Goal: Information Seeking & Learning: Learn about a topic

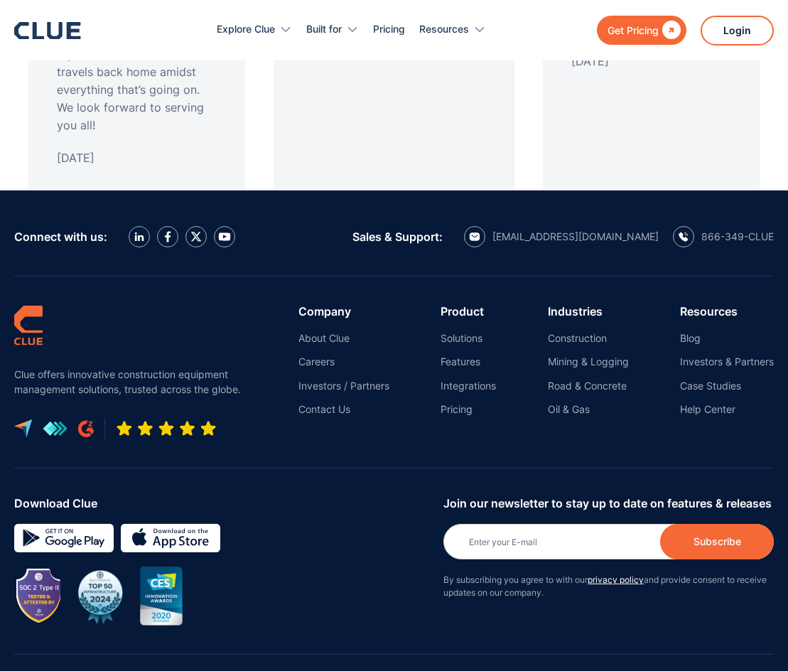
scroll to position [2024, 0]
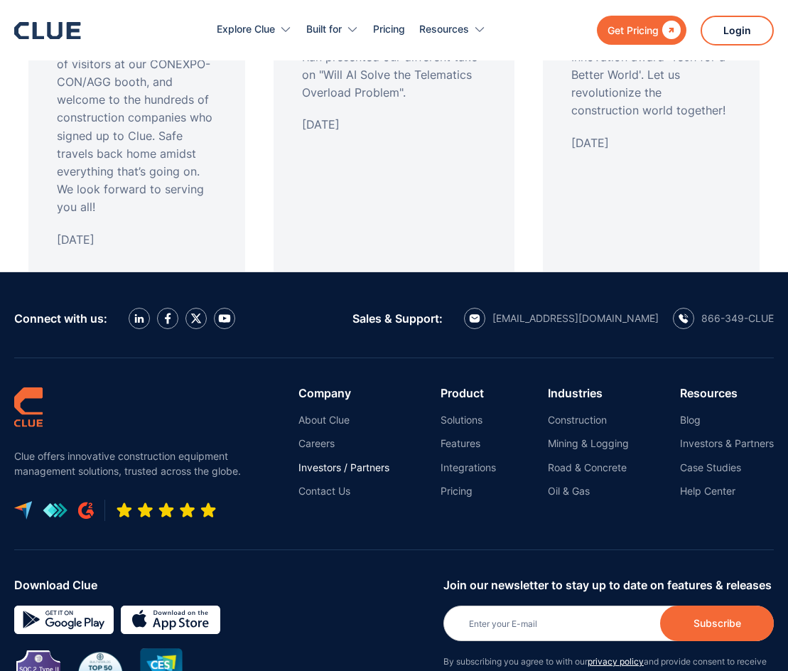
click at [360, 470] on link "Investors / Partners" at bounding box center [344, 467] width 91 height 13
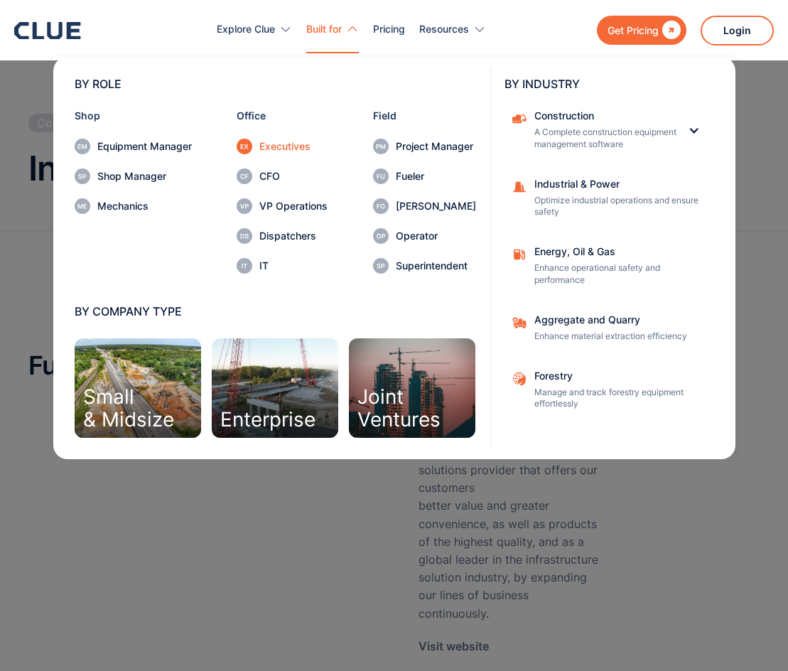
click at [287, 149] on div "Executives" at bounding box center [293, 146] width 68 height 10
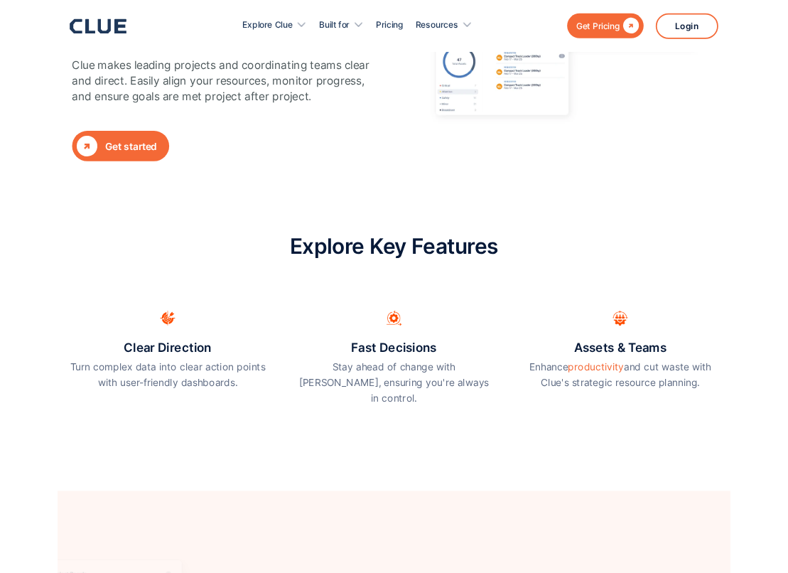
scroll to position [284, 0]
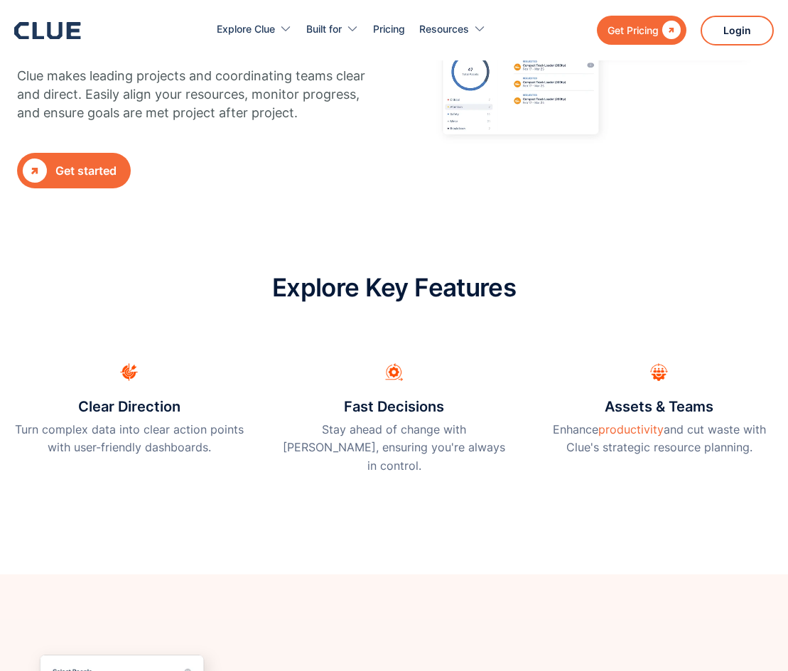
click at [26, 305] on div "Explore Key Features Clear Direction Turn complex data into clear action points…" at bounding box center [394, 381] width 760 height 215
